Goal: Information Seeking & Learning: Learn about a topic

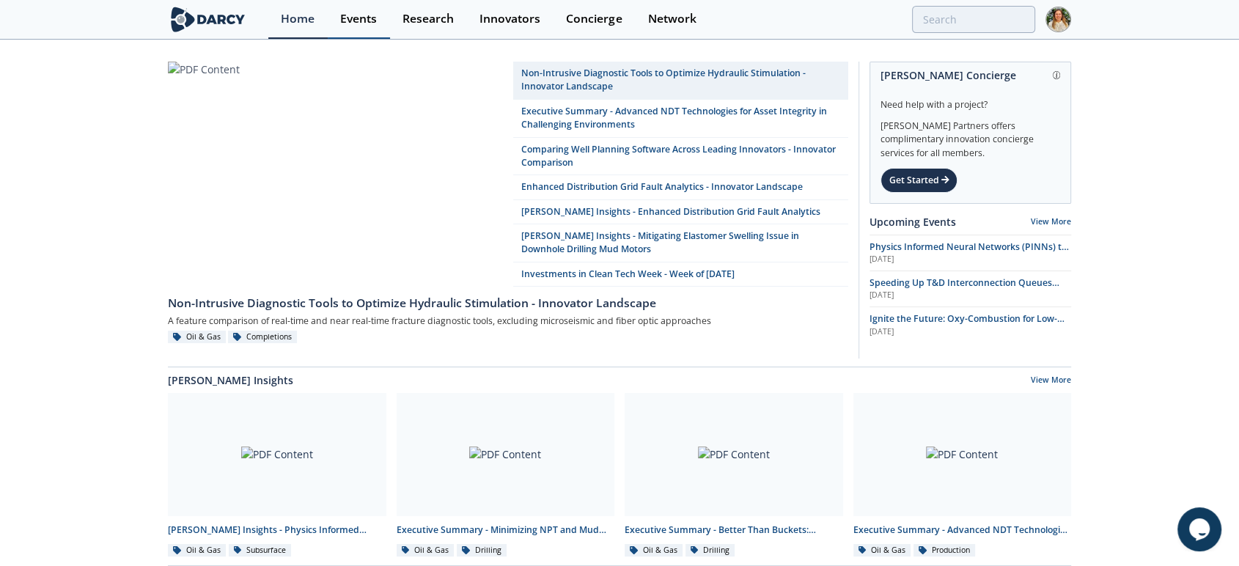
click at [378, 23] on link "Events" at bounding box center [359, 19] width 62 height 39
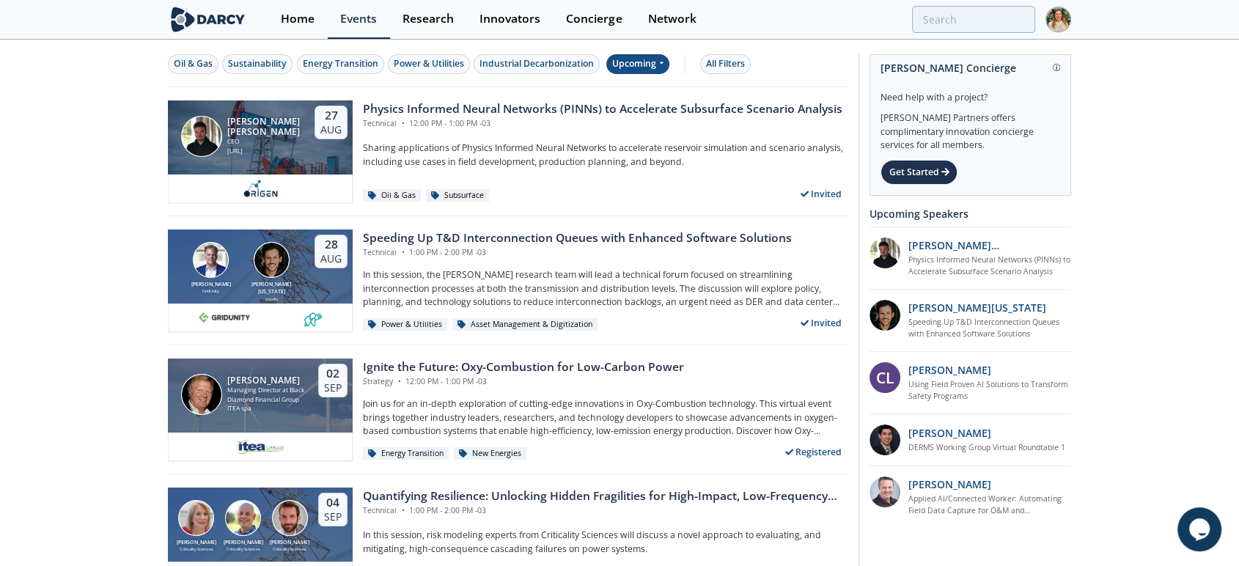
click at [664, 63] on icon at bounding box center [662, 63] width 4 height 2
click at [661, 110] on div "Past" at bounding box center [655, 111] width 91 height 23
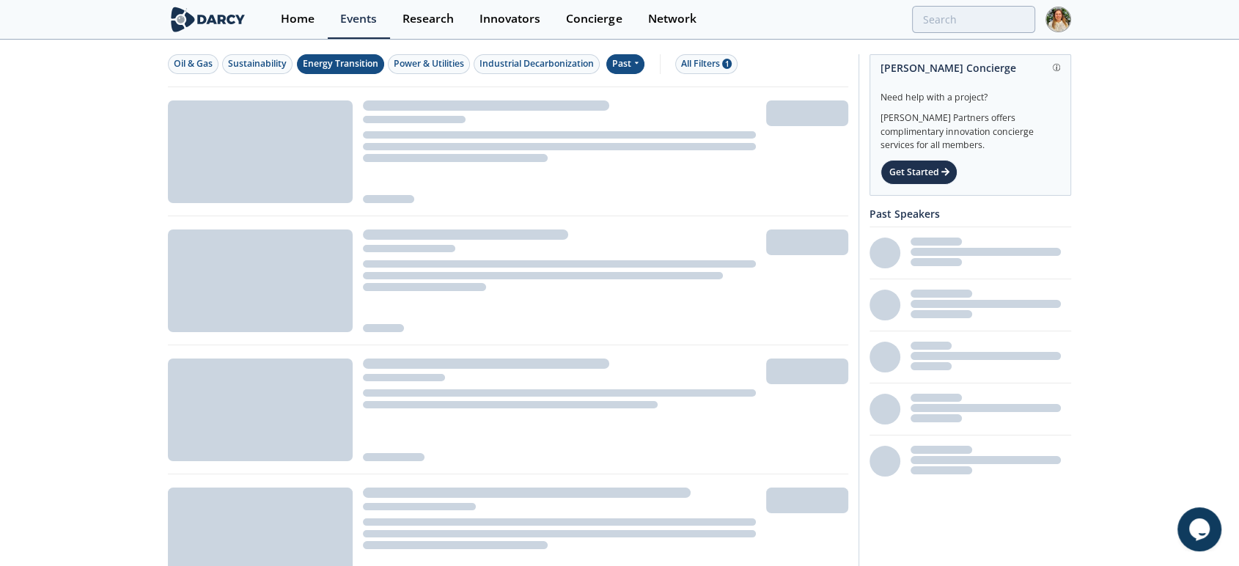
click at [359, 64] on div "Energy Transition" at bounding box center [341, 63] width 76 height 13
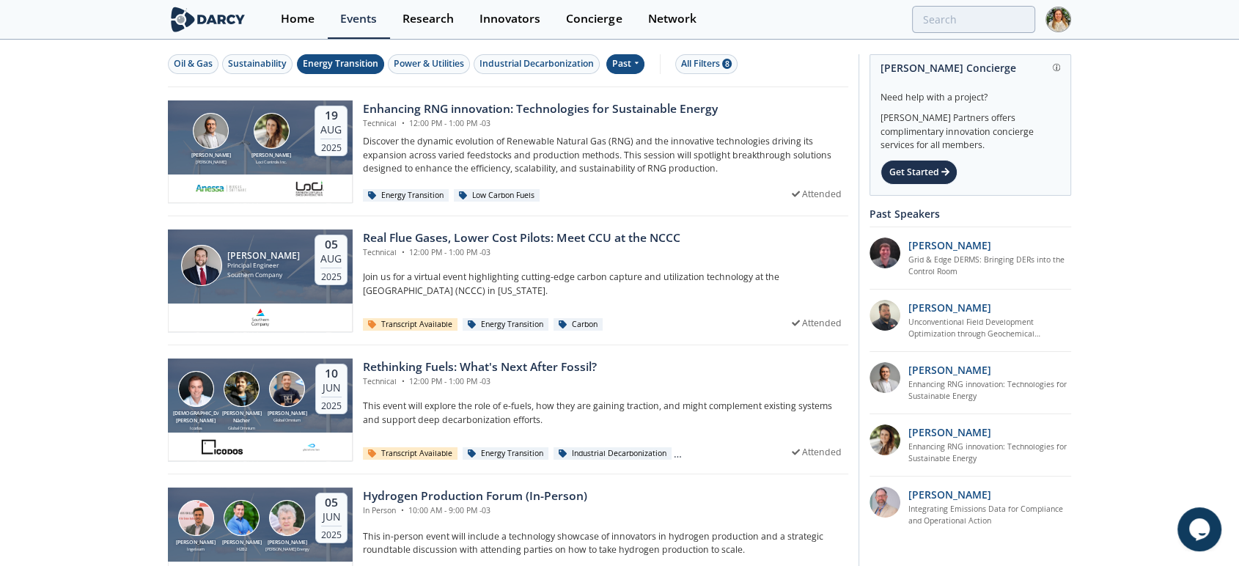
click at [632, 56] on div "Past" at bounding box center [625, 64] width 39 height 20
click at [631, 88] on div "Upcoming" at bounding box center [655, 88] width 91 height 23
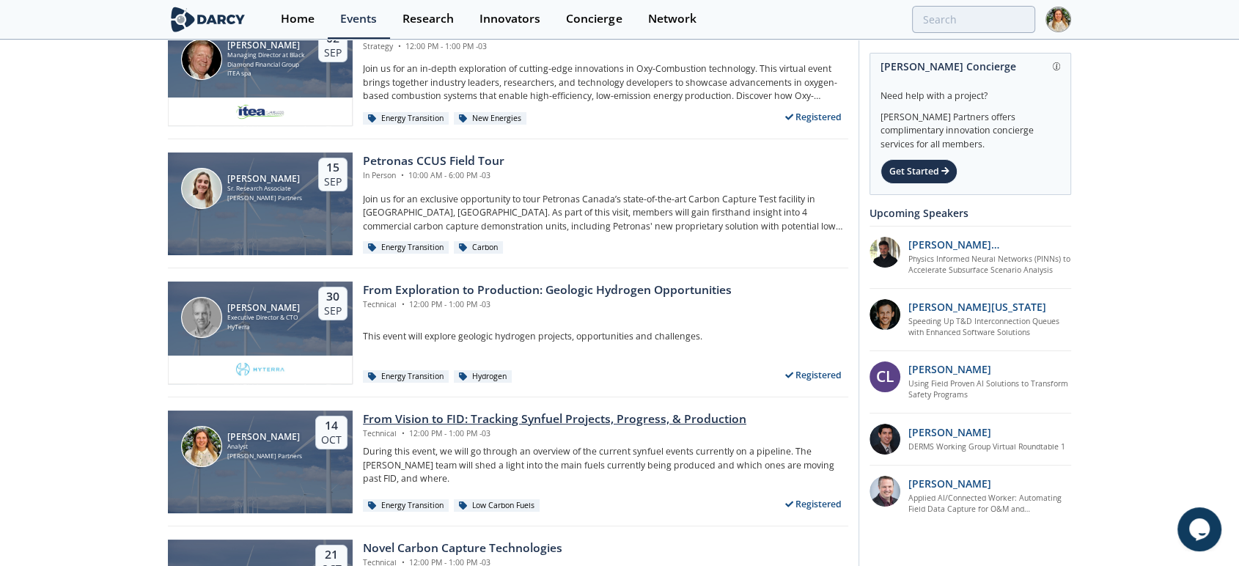
scroll to position [23, 0]
